Goal: Navigation & Orientation: Find specific page/section

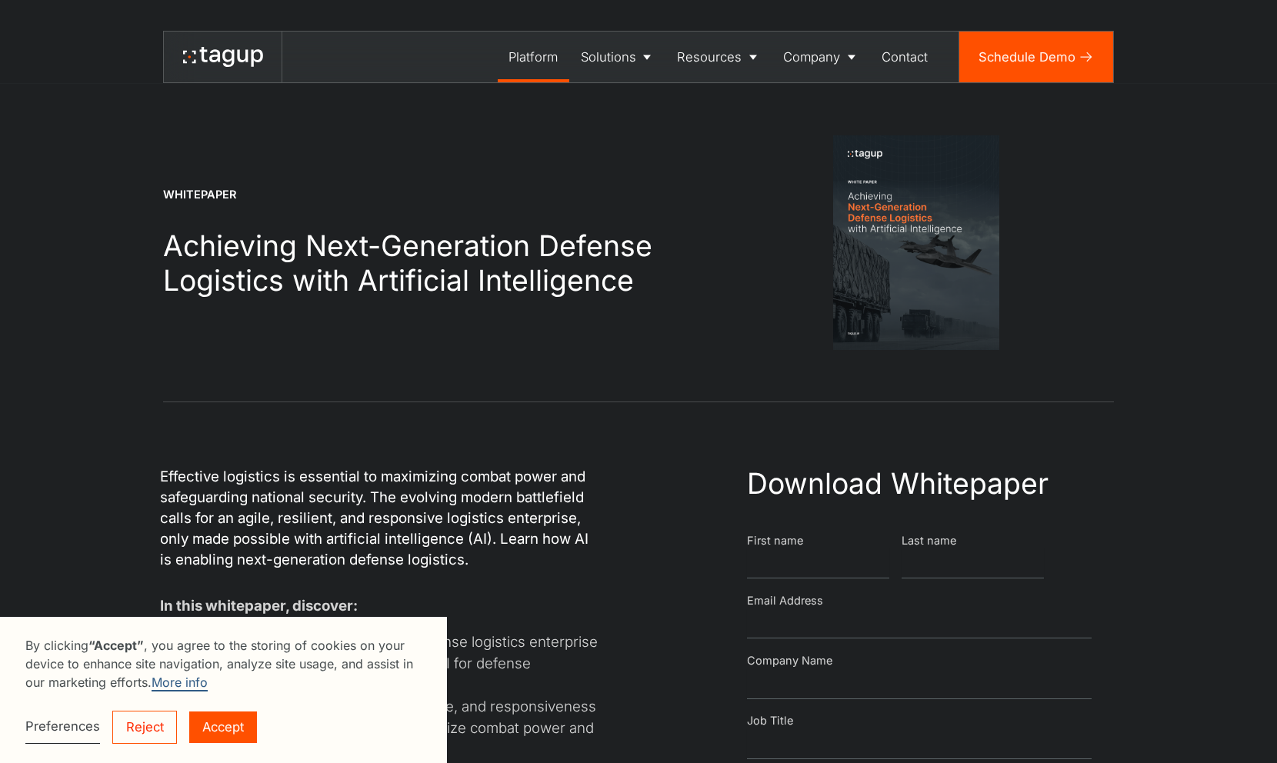
click at [538, 48] on div "Platform" at bounding box center [533, 57] width 49 height 19
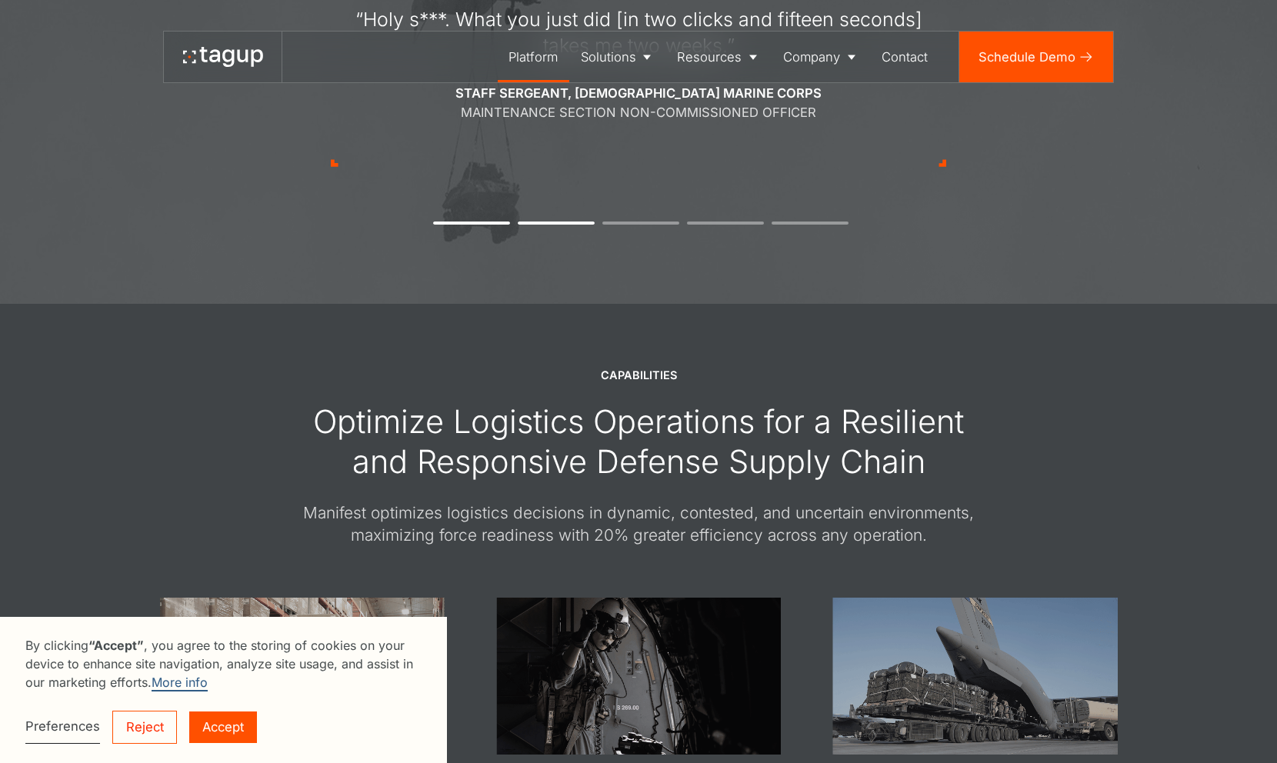
scroll to position [2180, 0]
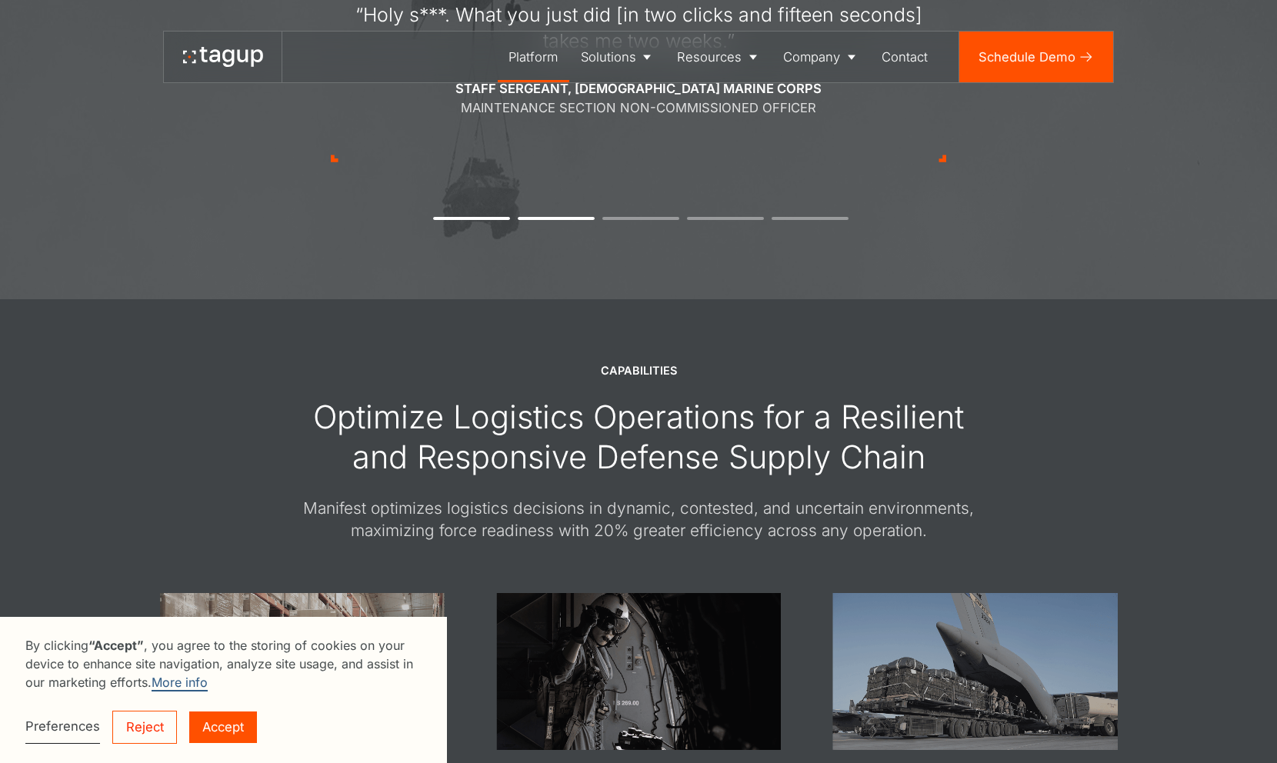
click at [129, 732] on link "Reject" at bounding box center [144, 727] width 65 height 33
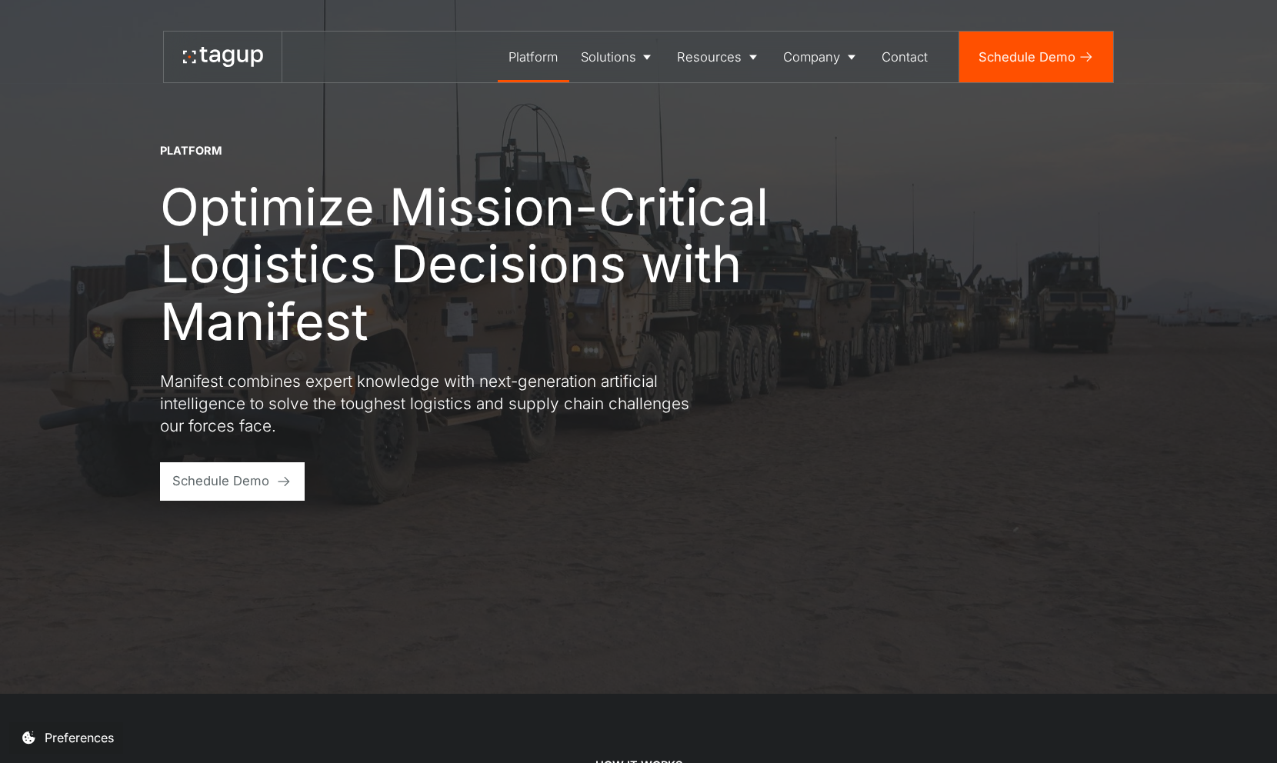
scroll to position [0, 0]
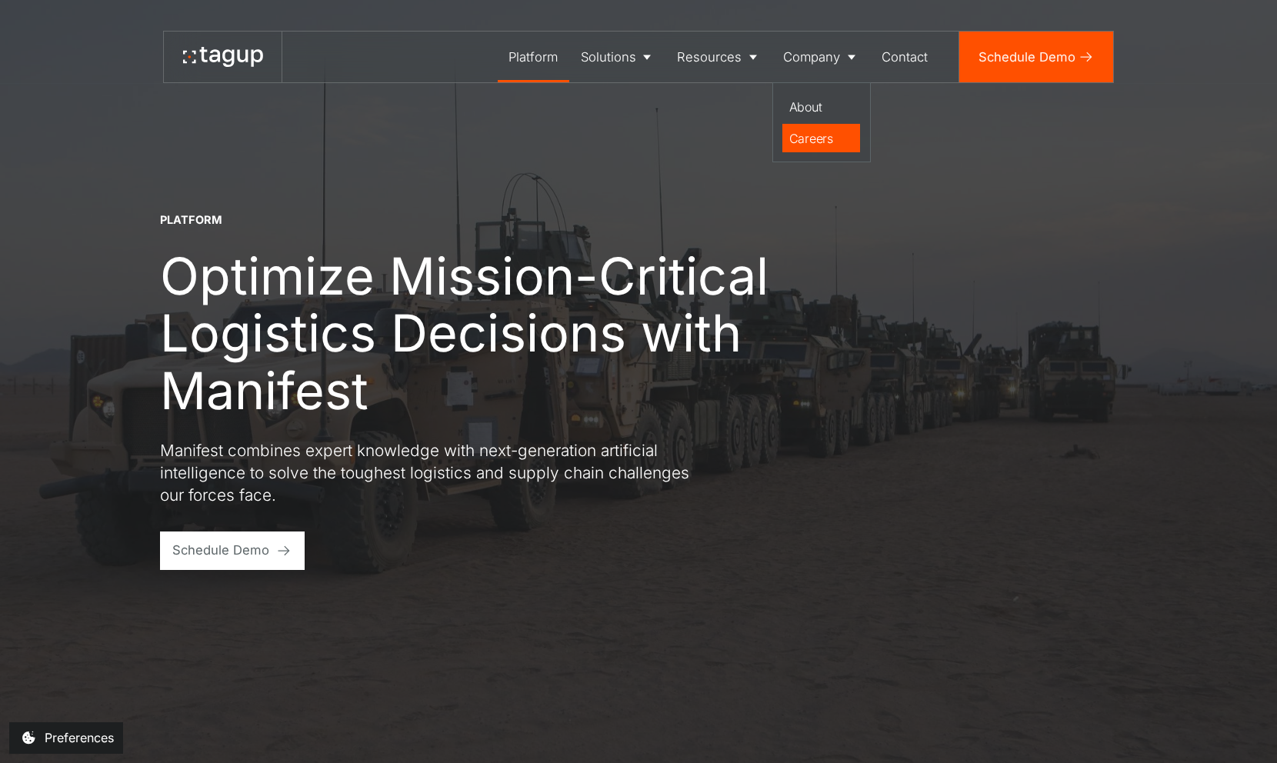
click at [796, 135] on div "Careers" at bounding box center [821, 138] width 65 height 18
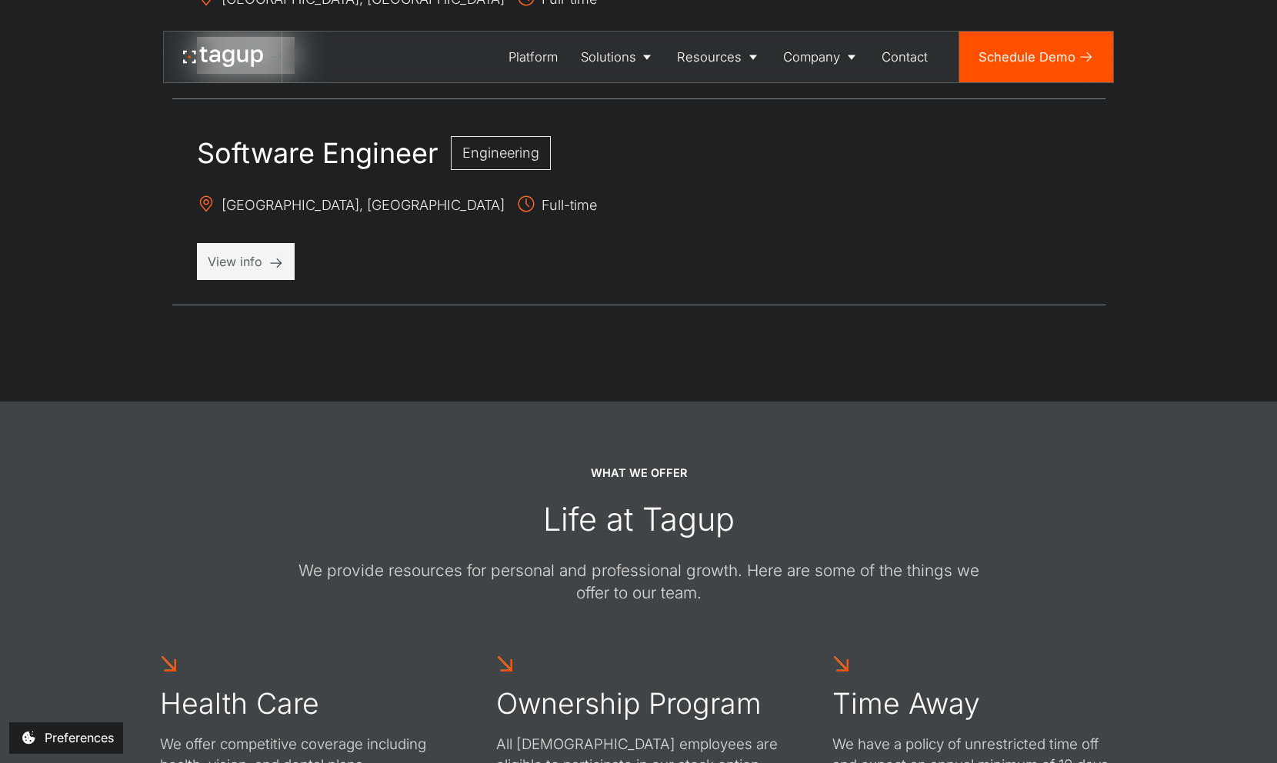
scroll to position [2152, 0]
